Goal: Find contact information: Find contact information

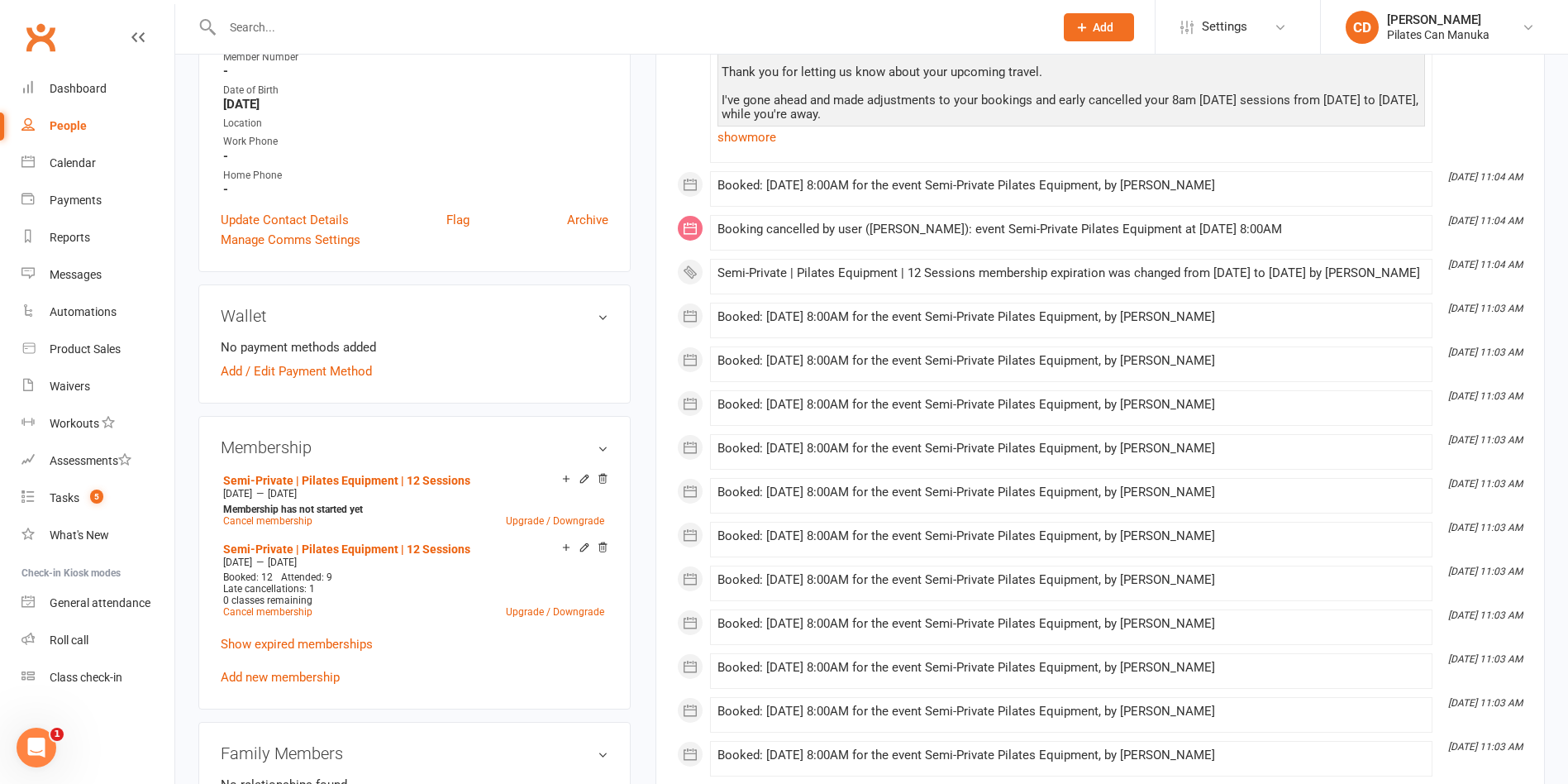
click at [359, 19] on input "text" at bounding box center [630, 27] width 825 height 24
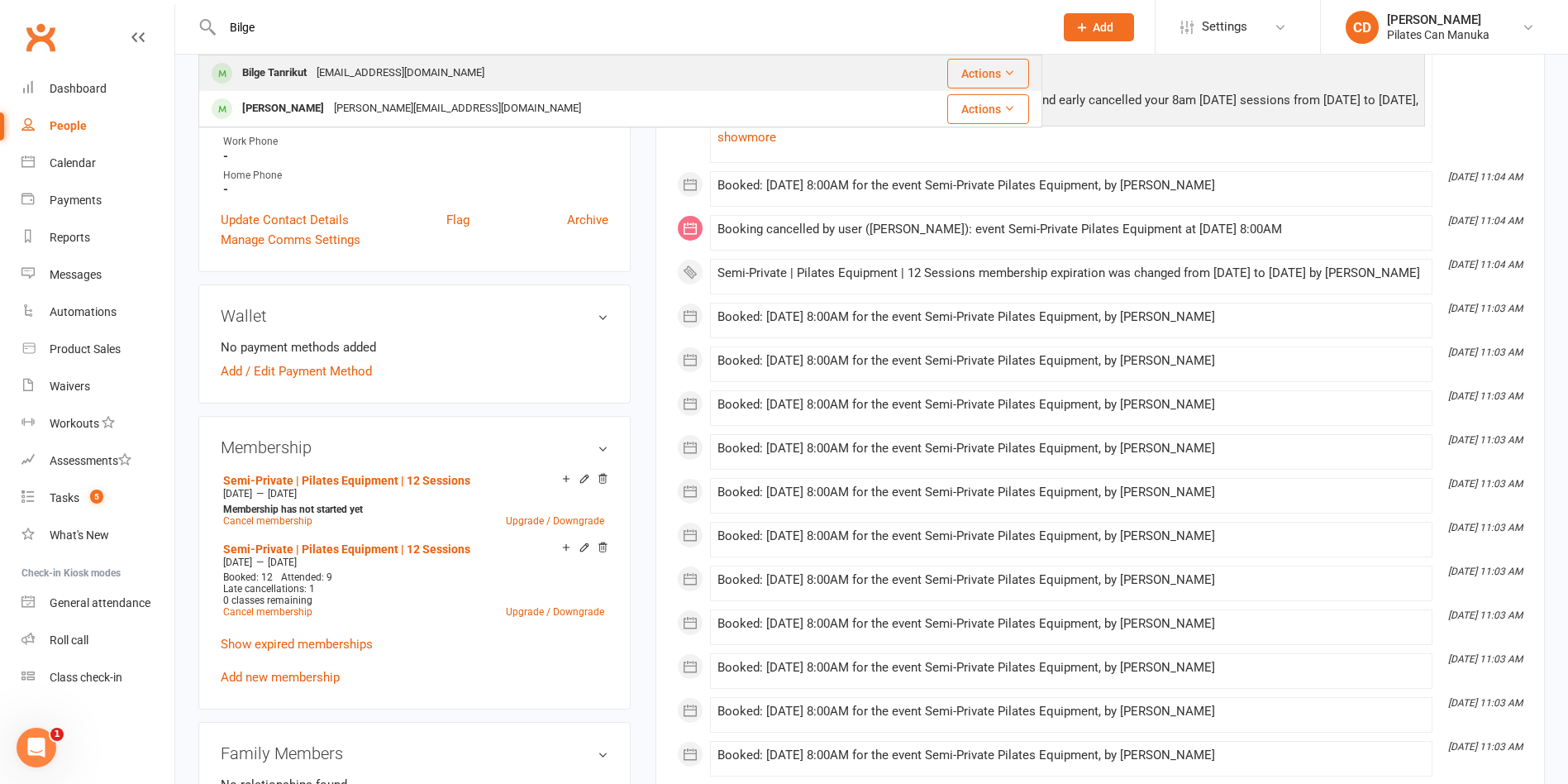
type input "Bilge"
click at [366, 62] on div "[EMAIL_ADDRESS][DOMAIN_NAME]" at bounding box center [400, 73] width 177 height 24
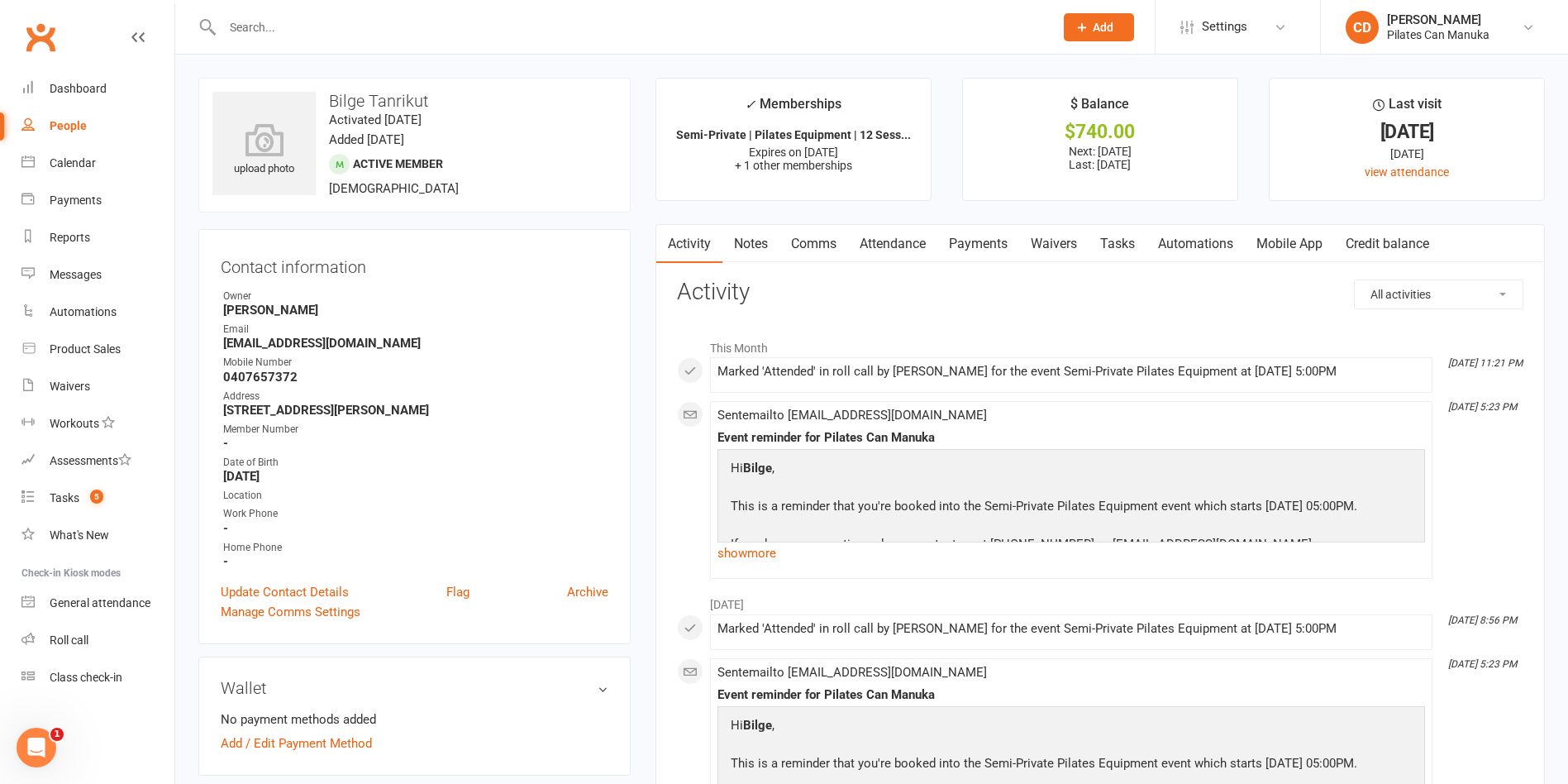
click at [757, 235] on link "Notes" at bounding box center [750, 244] width 57 height 38
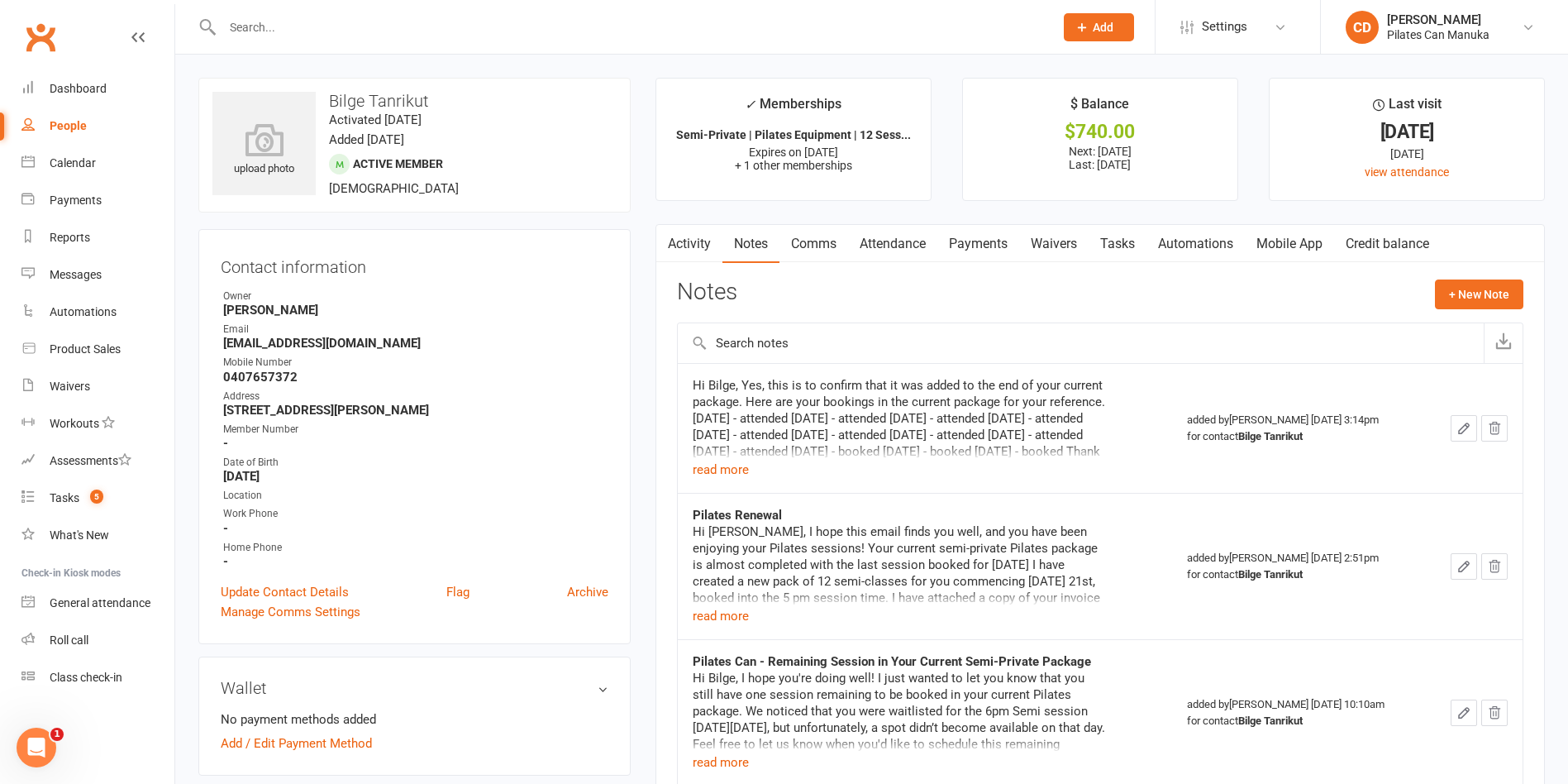
click at [258, 35] on input "text" at bounding box center [630, 27] width 825 height 24
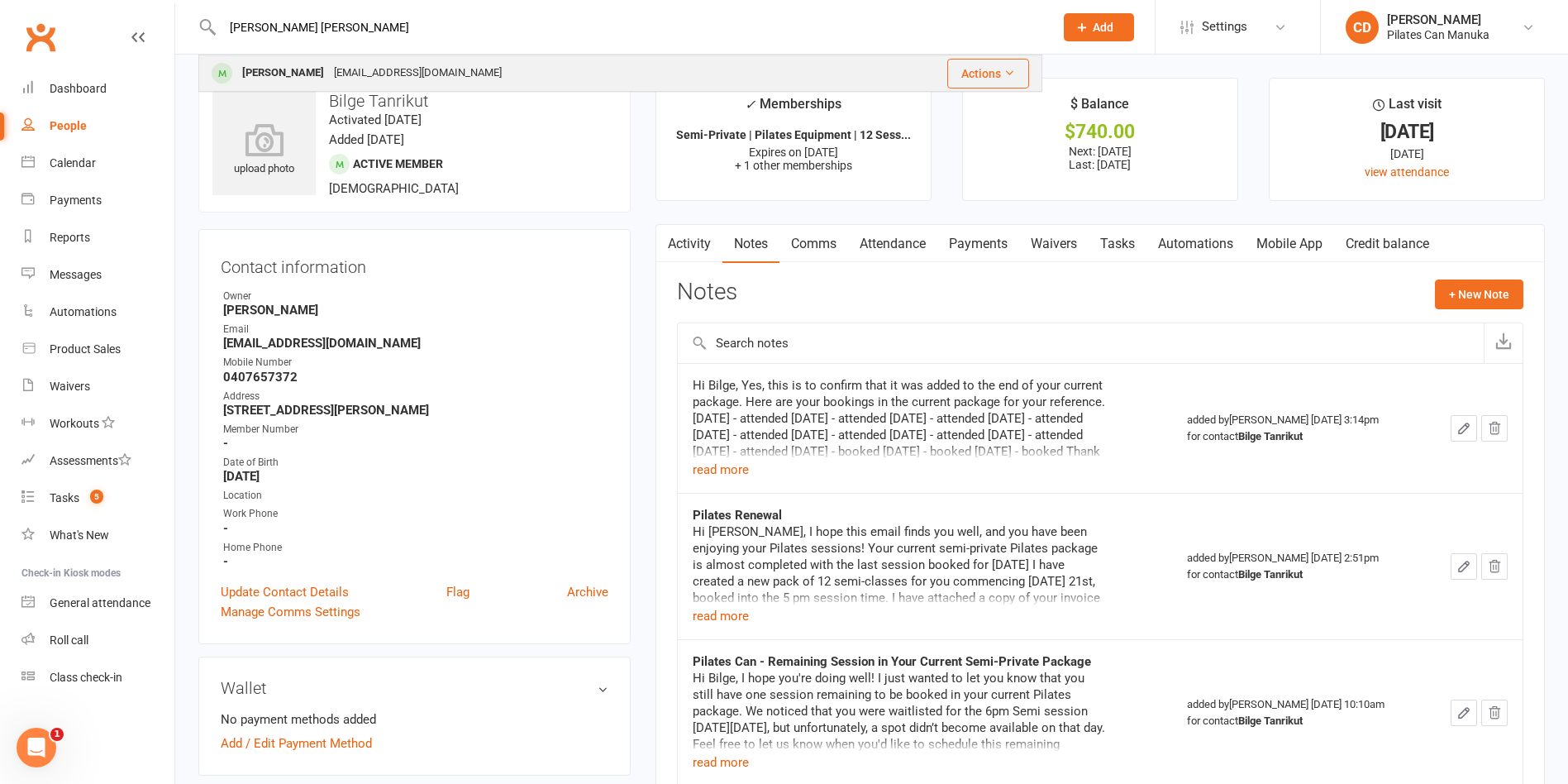
type input "[PERSON_NAME] [PERSON_NAME]"
click at [255, 63] on div "[PERSON_NAME]" at bounding box center [282, 73] width 92 height 24
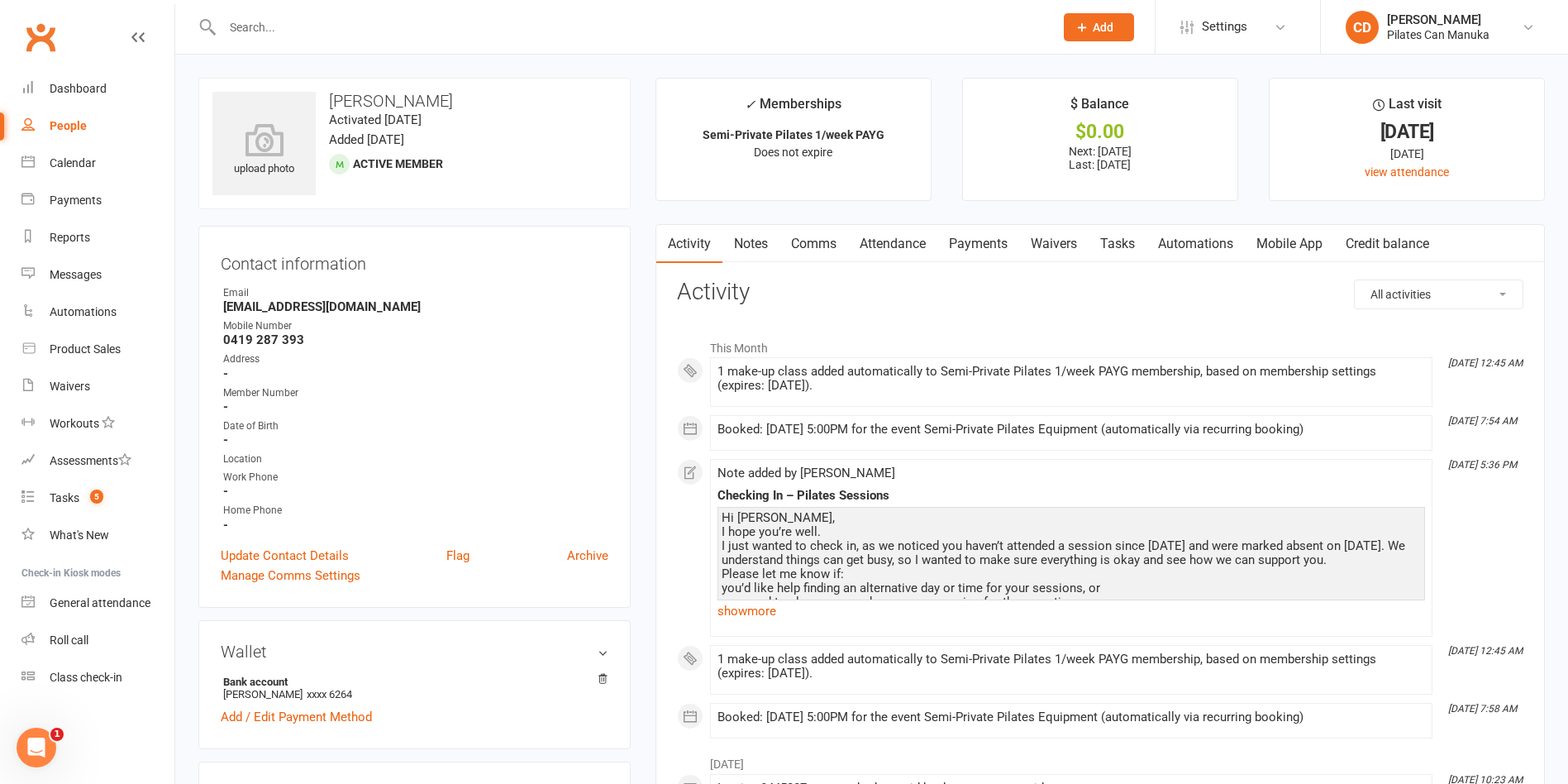
click at [765, 242] on link "Notes" at bounding box center [750, 244] width 57 height 38
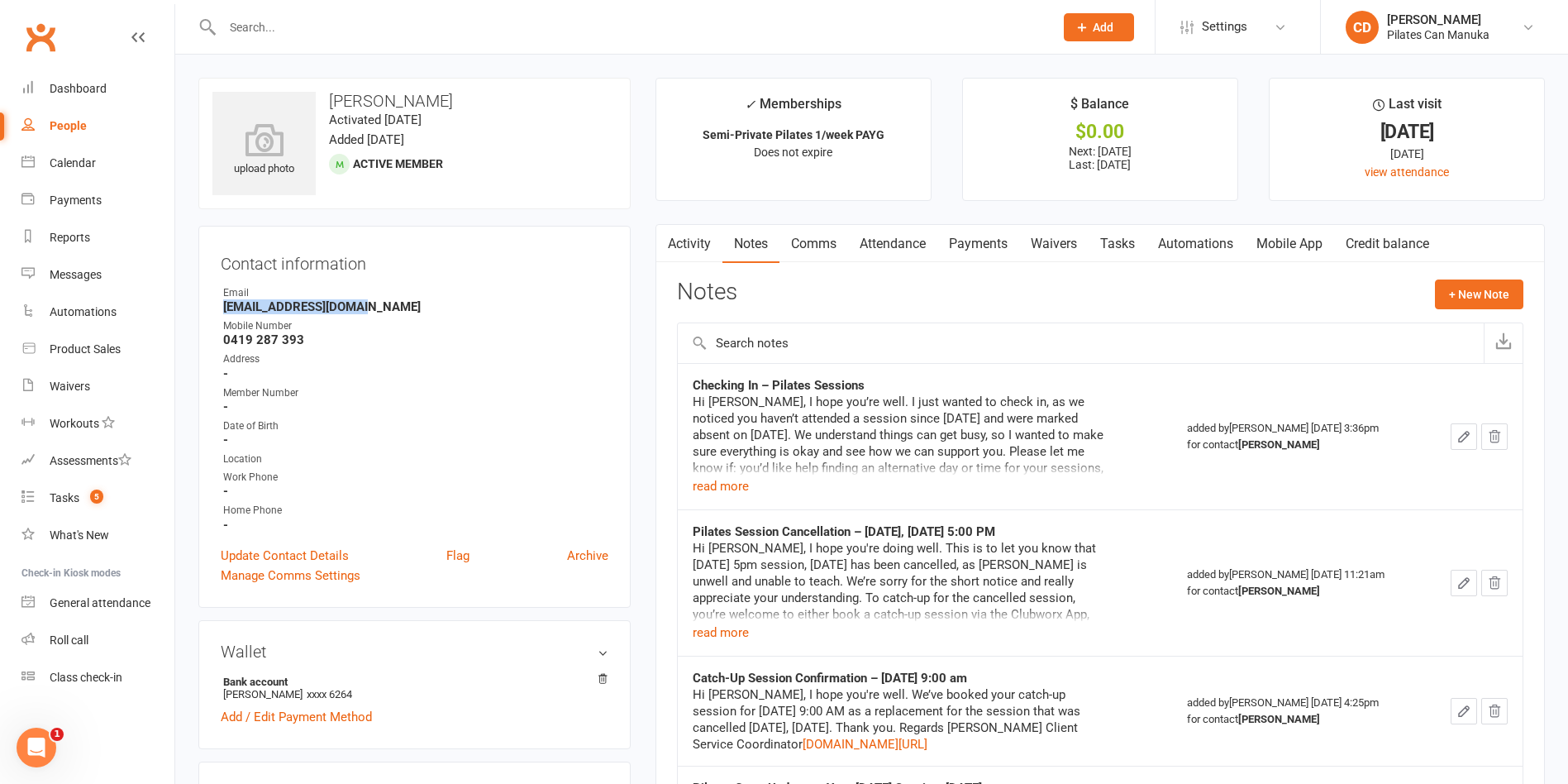
drag, startPoint x: 378, startPoint y: 313, endPoint x: 209, endPoint y: 313, distance: 169.0
click at [209, 313] on div "Contact information Owner Email [PERSON_NAME][EMAIL_ADDRESS][DOMAIN_NAME] Mobil…" at bounding box center [414, 417] width 432 height 383
copy strong "[EMAIL_ADDRESS][DOMAIN_NAME]"
